Goal: Transaction & Acquisition: Purchase product/service

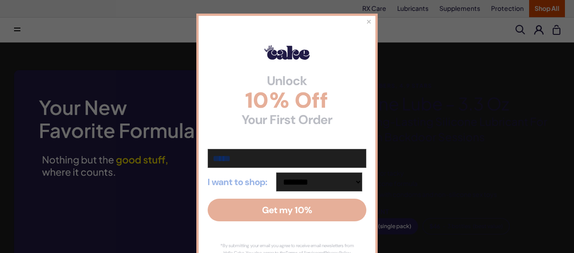
click at [367, 23] on button "×" at bounding box center [369, 21] width 6 height 11
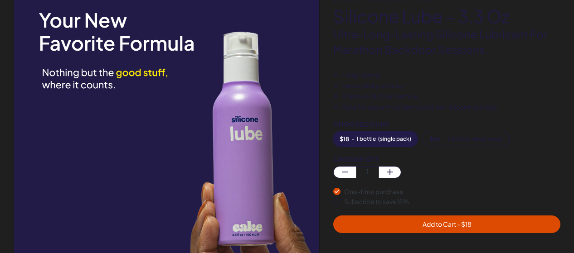
scroll to position [136, 0]
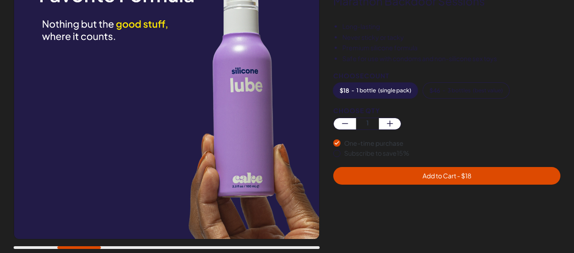
drag, startPoint x: 324, startPoint y: 156, endPoint x: 324, endPoint y: 150, distance: 6.8
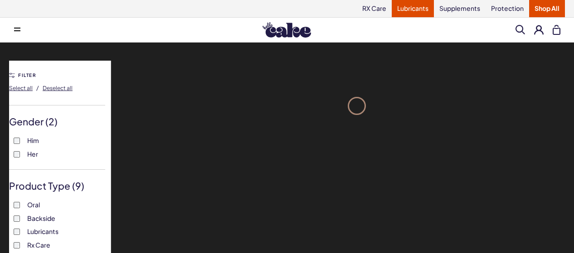
click at [410, 10] on link "Lubricants" at bounding box center [413, 8] width 42 height 17
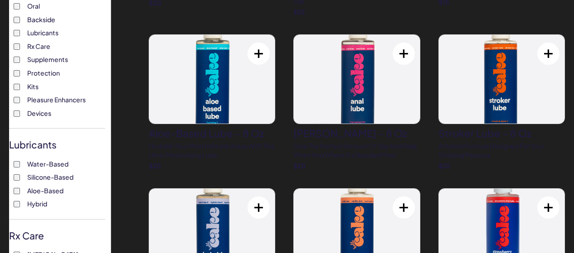
scroll to position [227, 0]
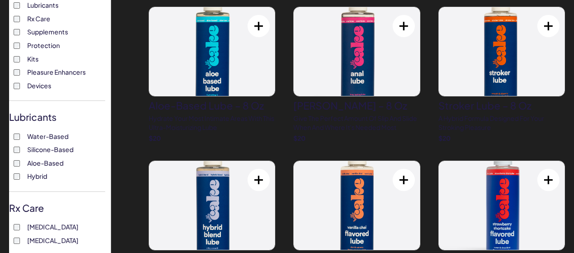
click at [24, 141] on label "Water-Based" at bounding box center [57, 136] width 87 height 9
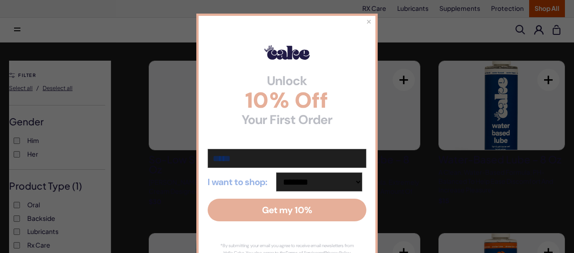
click at [366, 22] on button "×" at bounding box center [369, 21] width 6 height 11
